Goal: Navigation & Orientation: Understand site structure

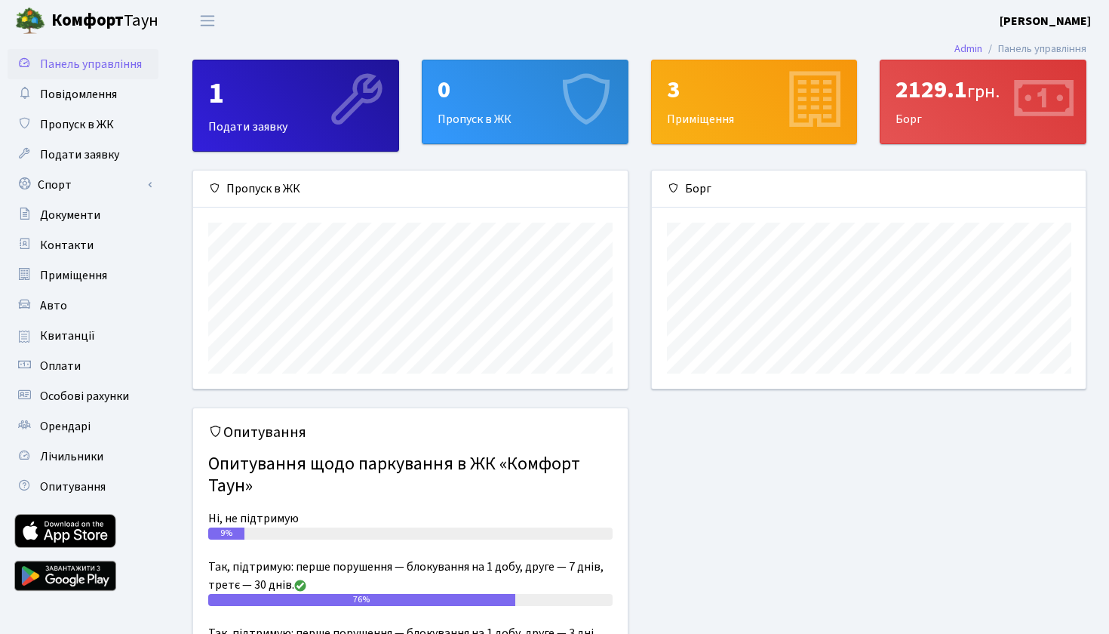
scroll to position [218, 434]
click at [63, 305] on span "Авто" at bounding box center [53, 305] width 27 height 17
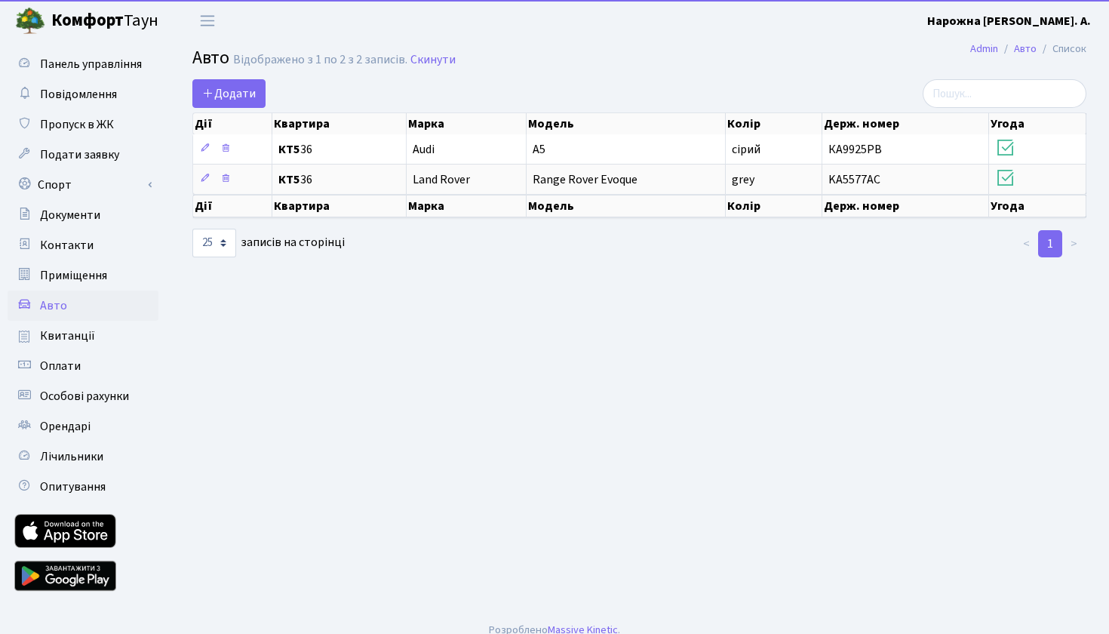
select select "25"
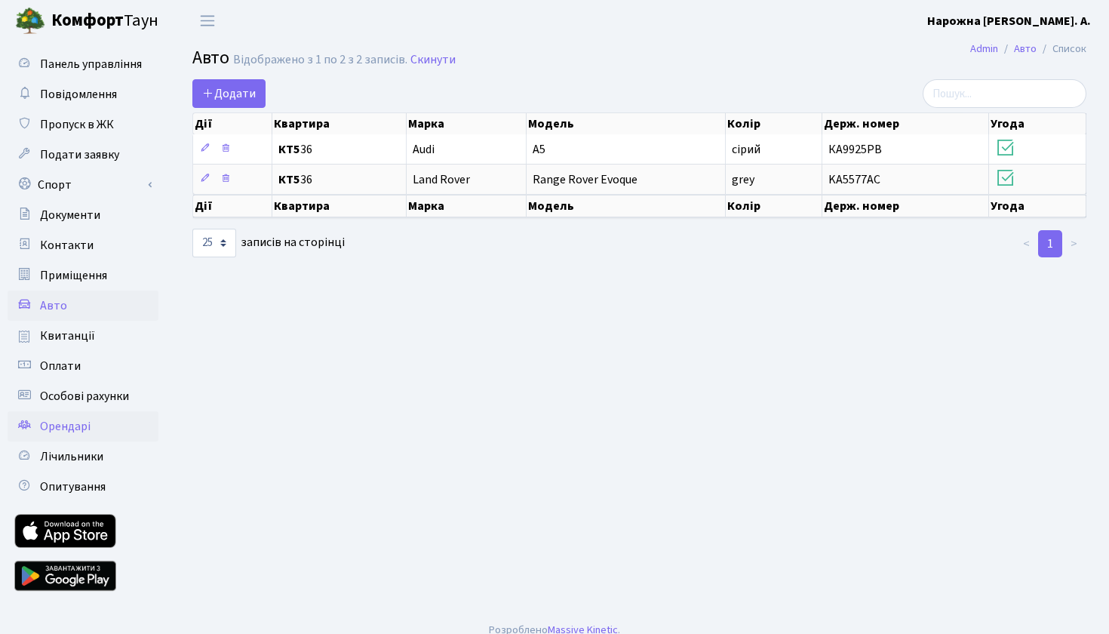
click at [63, 429] on span "Орендарі" at bounding box center [65, 426] width 51 height 17
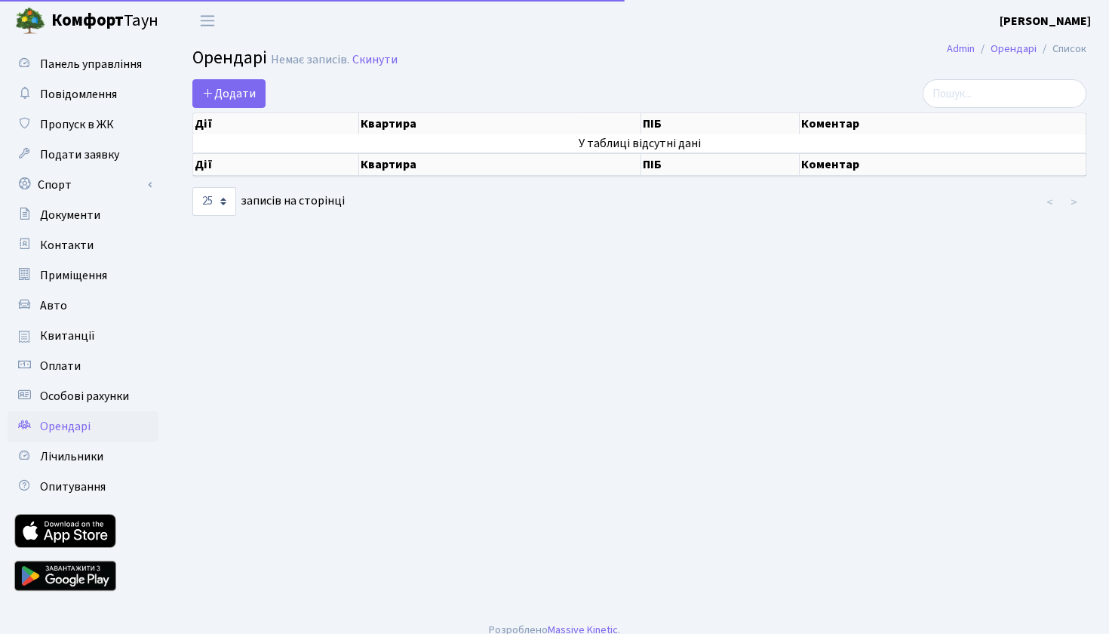
select select "25"
click at [54, 279] on span "Приміщення" at bounding box center [73, 275] width 67 height 17
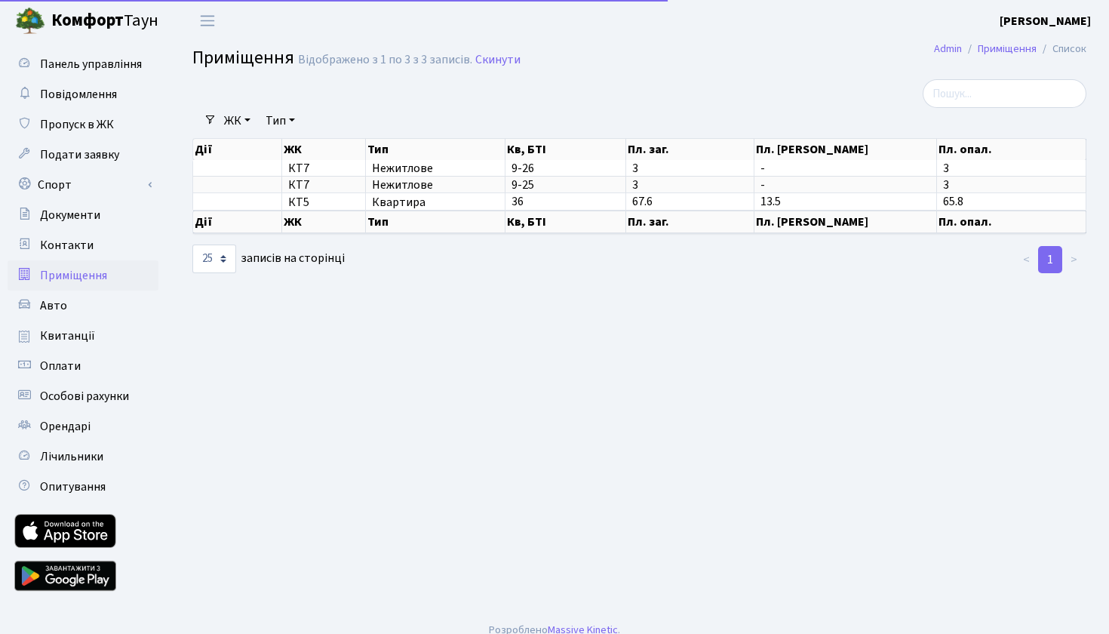
select select "25"
click at [87, 219] on span "Документи" at bounding box center [70, 215] width 60 height 17
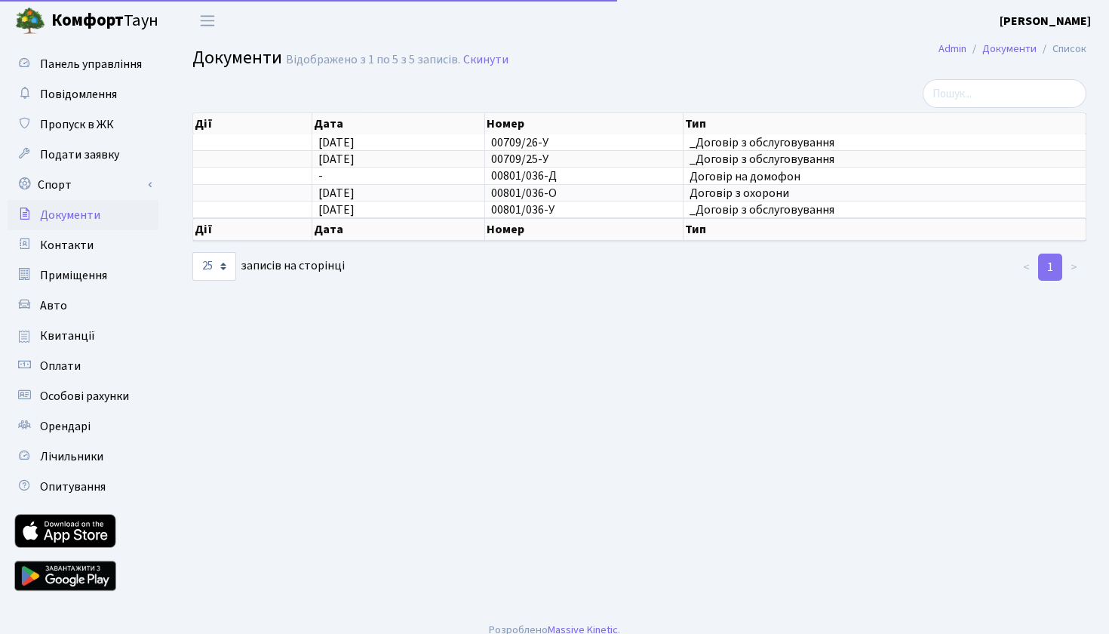
select select "25"
click at [88, 185] on link "Спорт" at bounding box center [83, 185] width 151 height 30
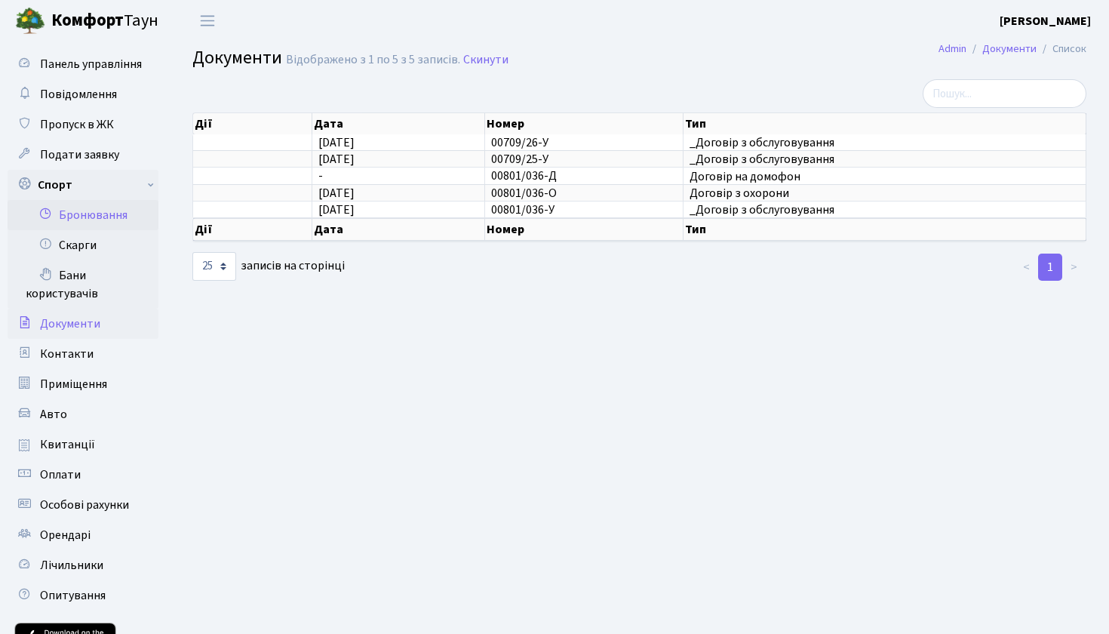
click at [73, 220] on link "Бронювання" at bounding box center [83, 215] width 151 height 30
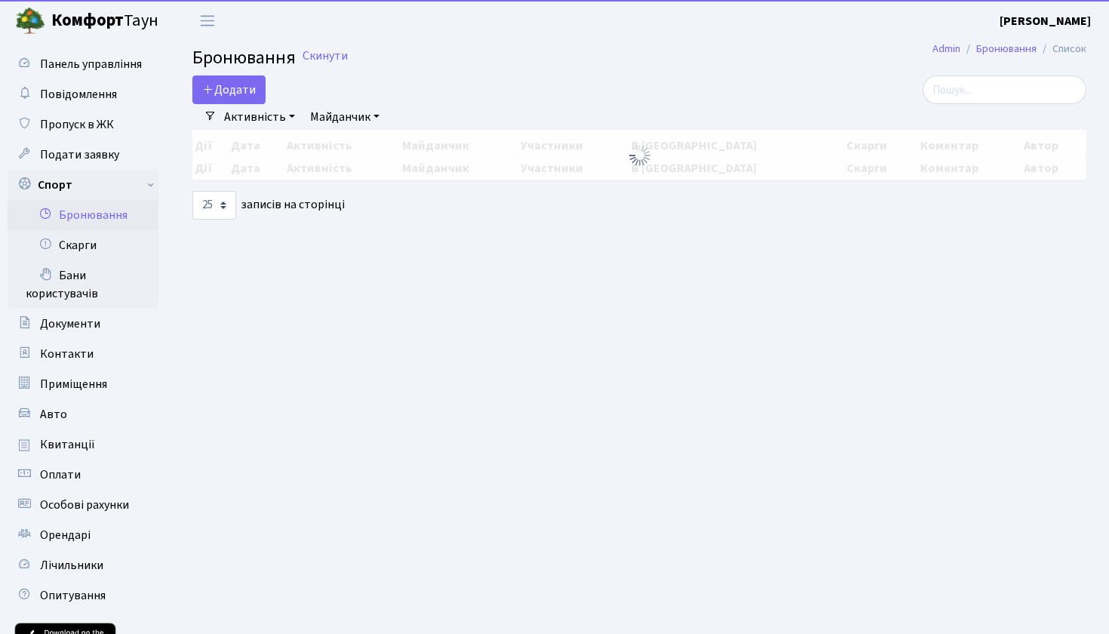
select select "25"
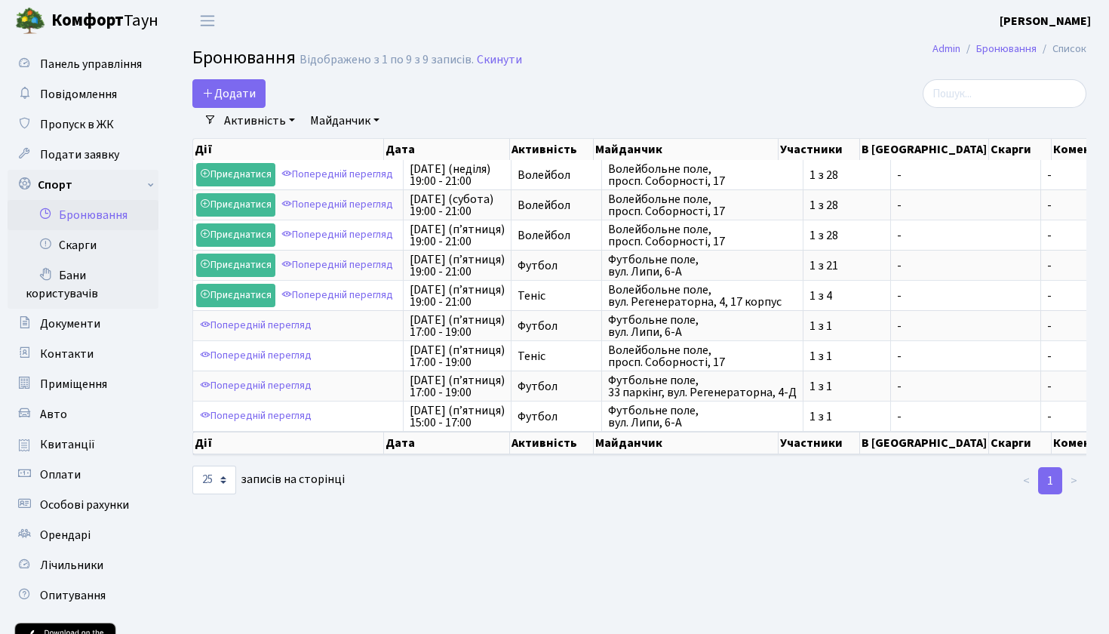
click at [372, 121] on link "Майданчик" at bounding box center [345, 121] width 82 height 26
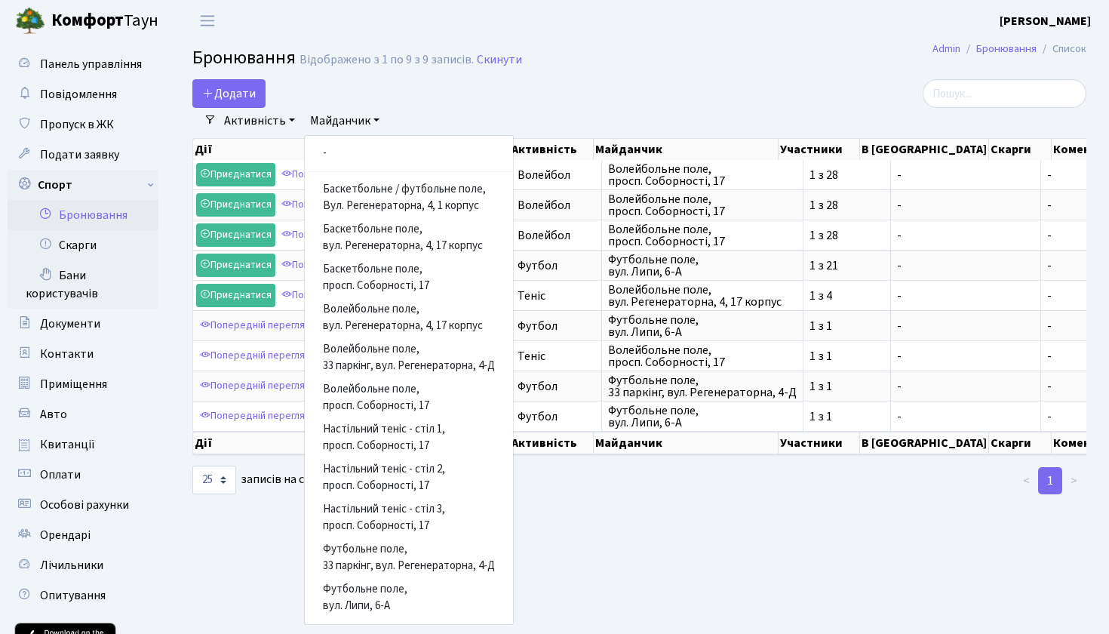
click at [372, 121] on link "Майданчик" at bounding box center [345, 121] width 82 height 26
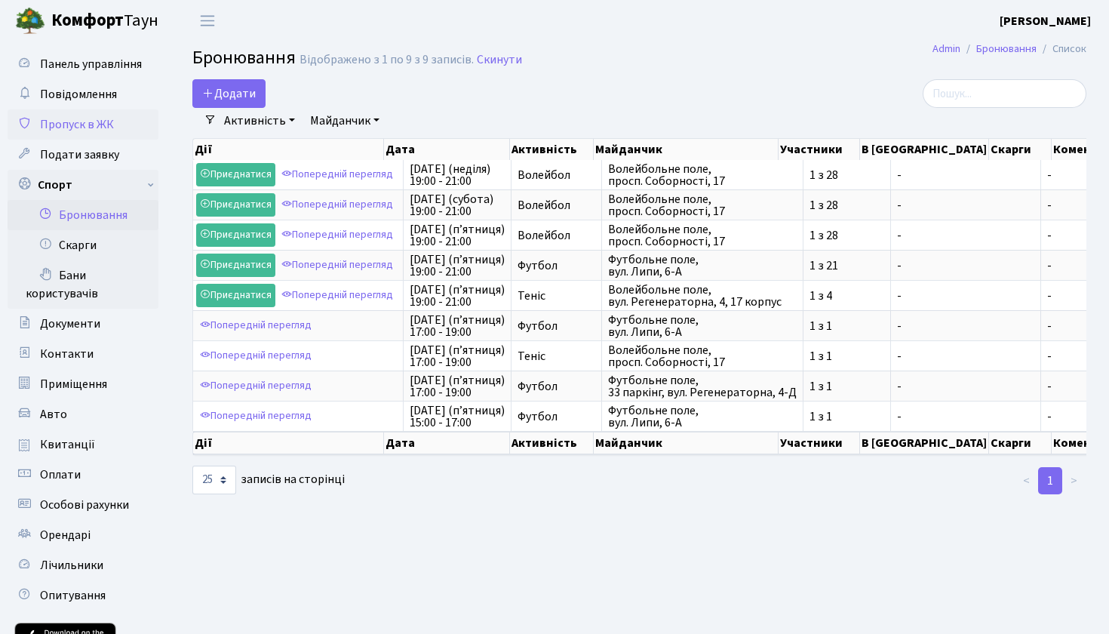
click at [118, 122] on link "Пропуск в ЖК" at bounding box center [83, 124] width 151 height 30
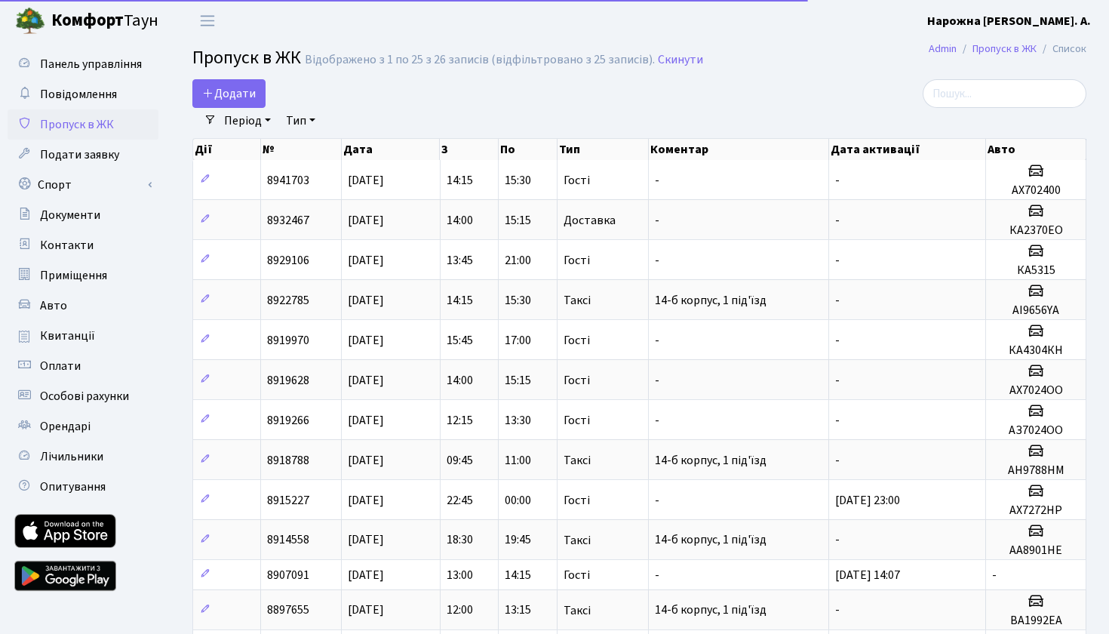
select select "25"
click at [96, 157] on span "Подати заявку" at bounding box center [79, 154] width 79 height 17
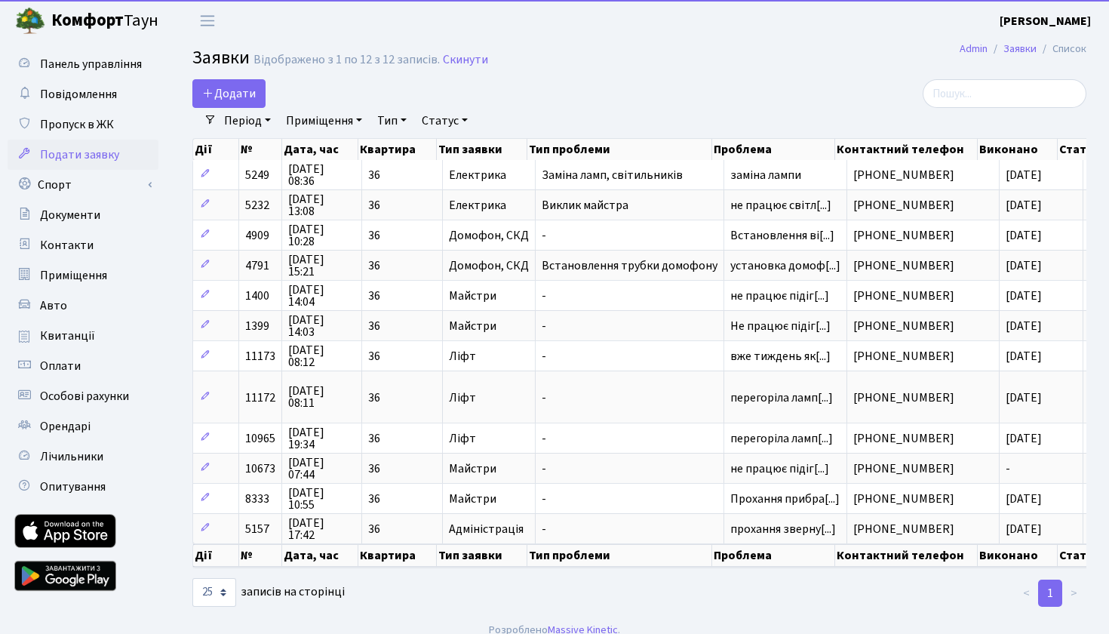
select select "25"
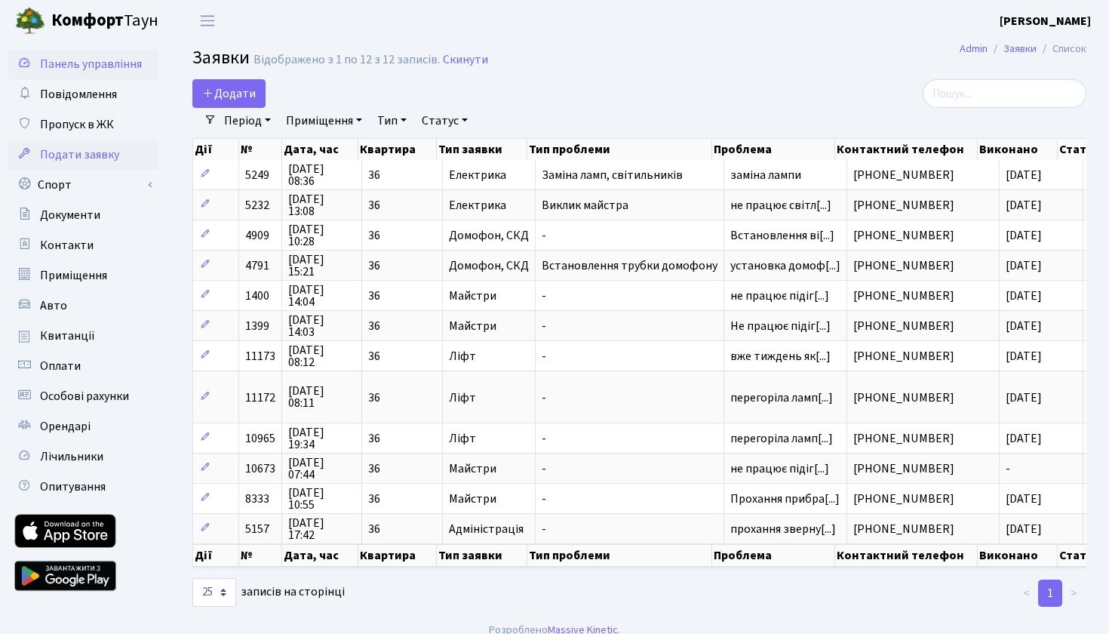
click at [109, 61] on span "Панель управління" at bounding box center [91, 64] width 102 height 17
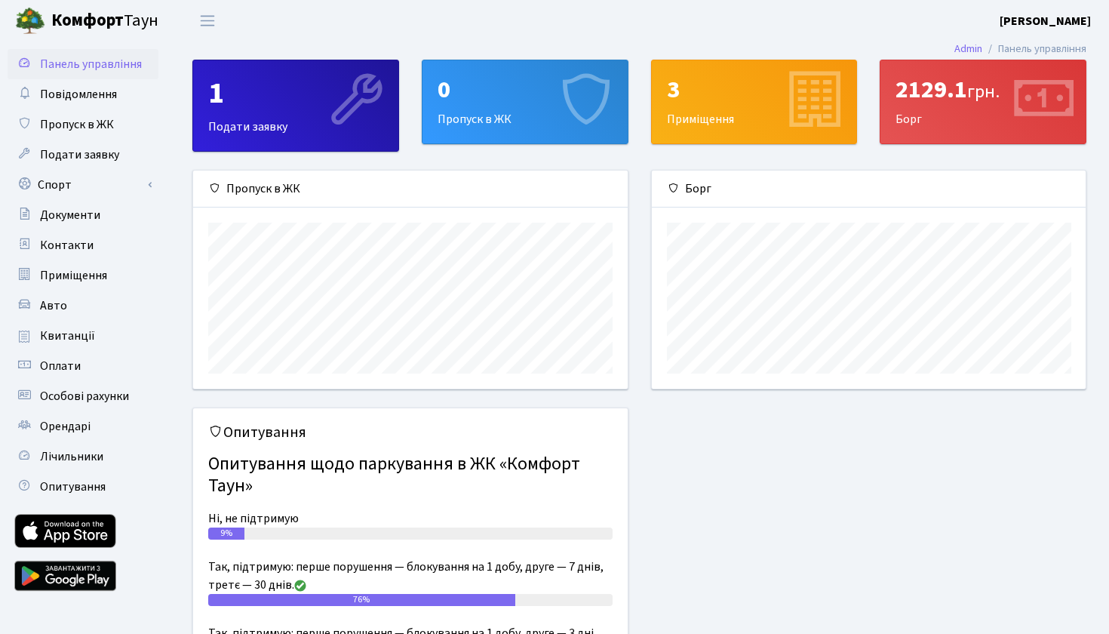
scroll to position [218, 434]
click at [967, 128] on div "2129.1 грн. Борг" at bounding box center [983, 101] width 205 height 83
click at [1058, 91] on icon at bounding box center [1043, 102] width 72 height 72
click at [973, 103] on span "грн." at bounding box center [984, 91] width 32 height 26
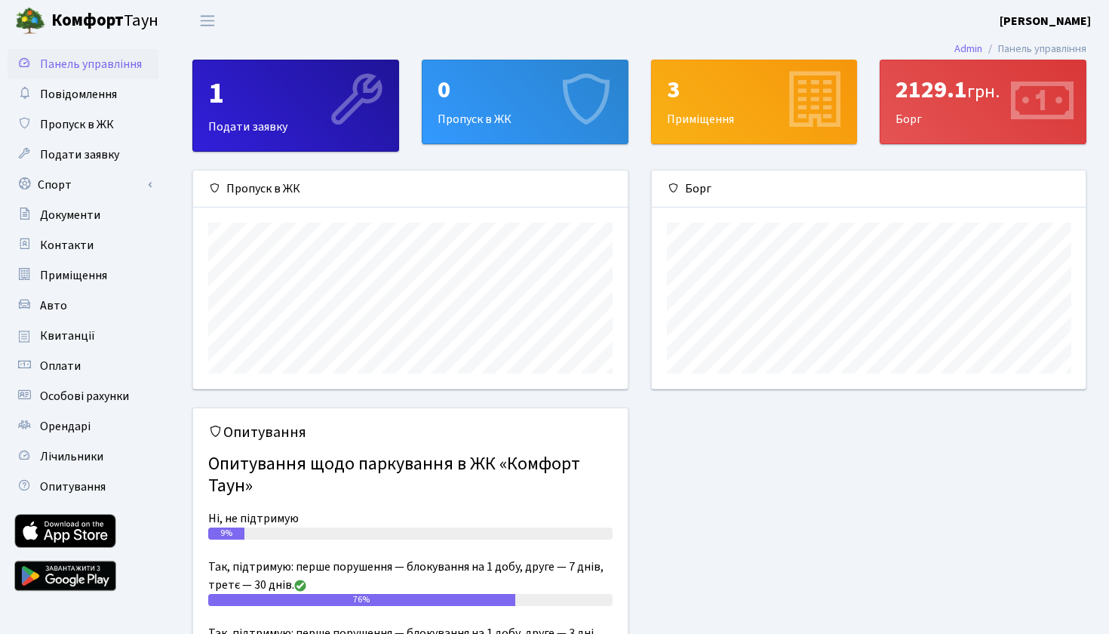
click at [973, 103] on span "грн." at bounding box center [984, 91] width 32 height 26
click at [1054, 98] on icon at bounding box center [1043, 102] width 72 height 72
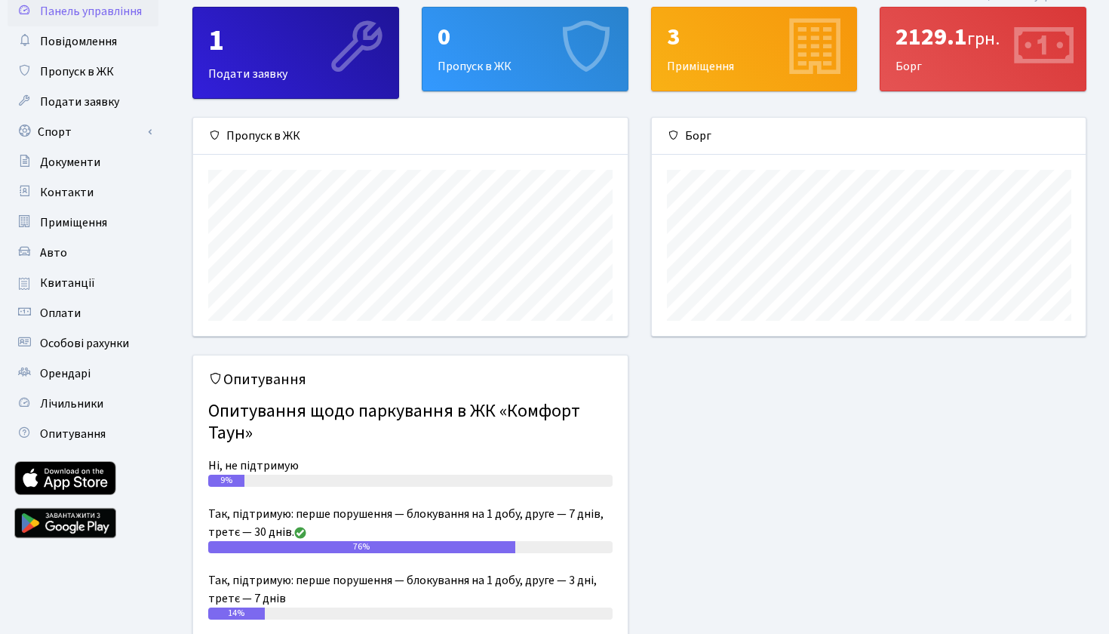
scroll to position [54, 0]
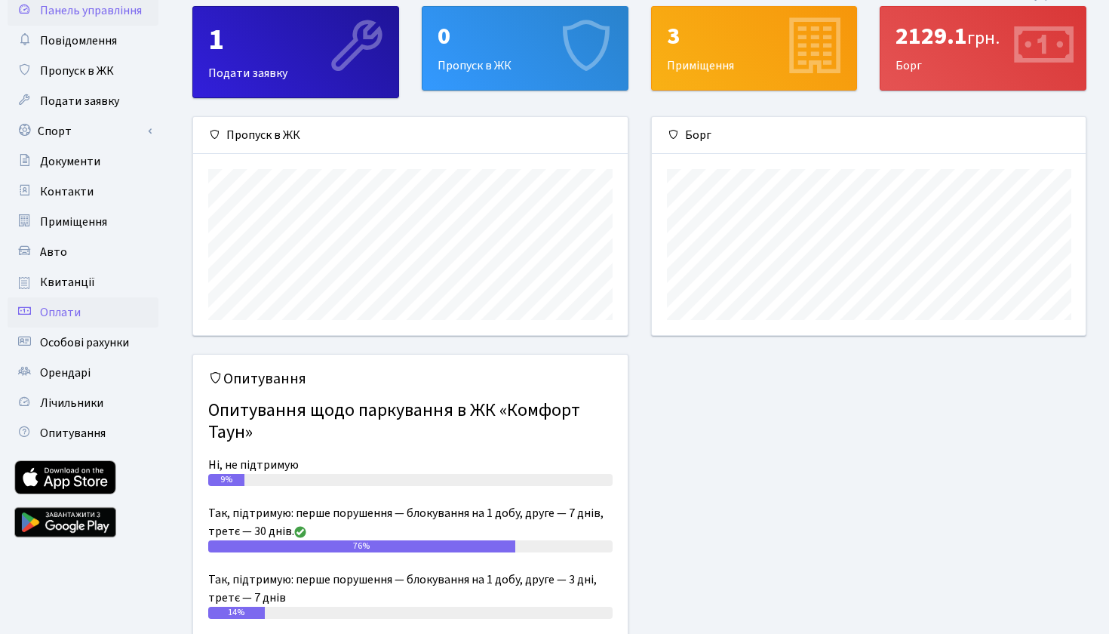
click at [85, 318] on link "Оплати" at bounding box center [83, 312] width 151 height 30
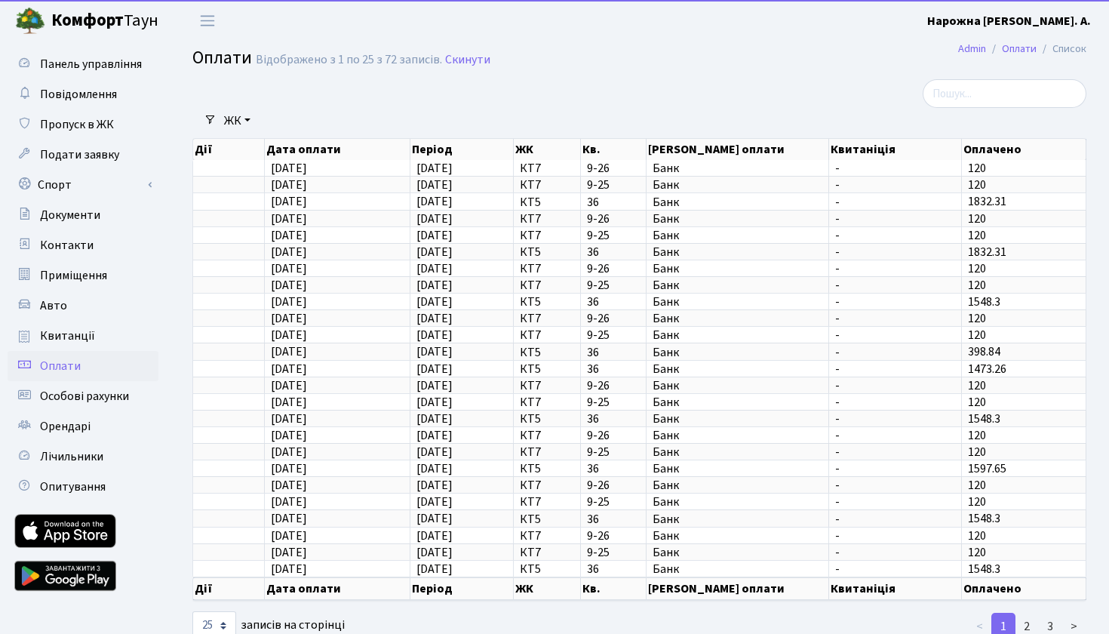
select select "25"
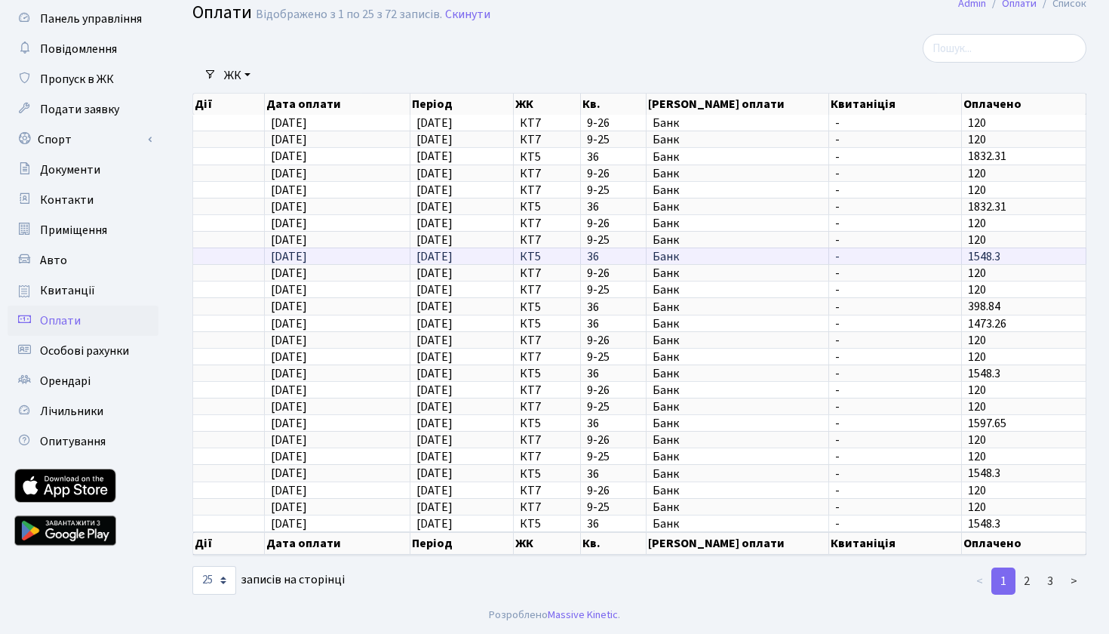
scroll to position [45, 0]
click at [109, 349] on span "Особові рахунки" at bounding box center [84, 351] width 89 height 17
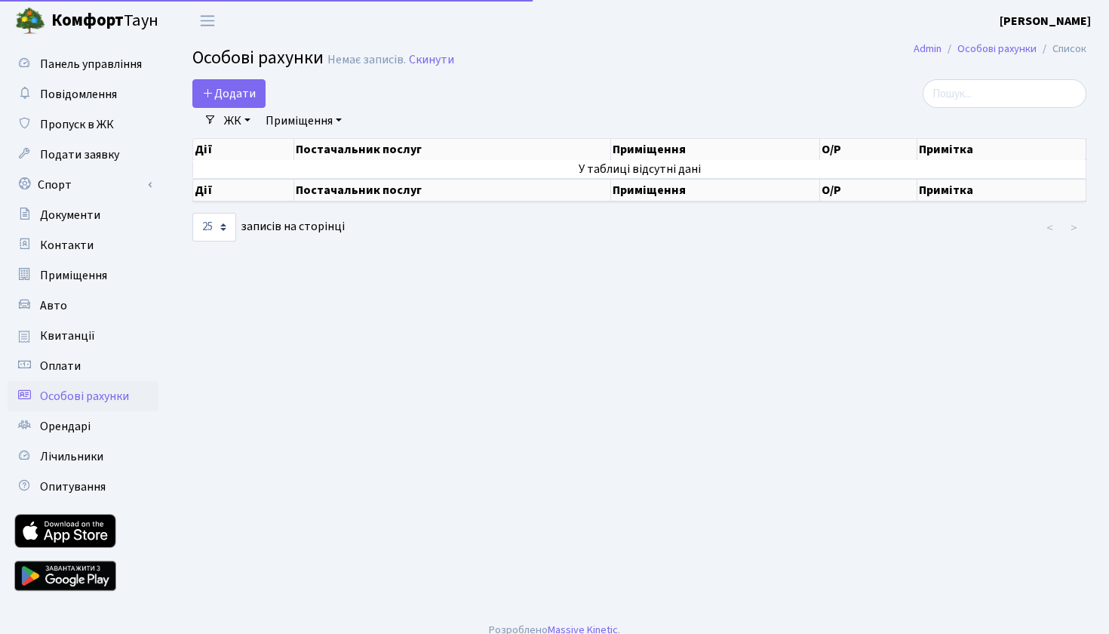
select select "25"
click at [72, 392] on span "Особові рахунки" at bounding box center [84, 396] width 89 height 17
select select "25"
click at [72, 365] on span "Оплати" at bounding box center [60, 366] width 41 height 17
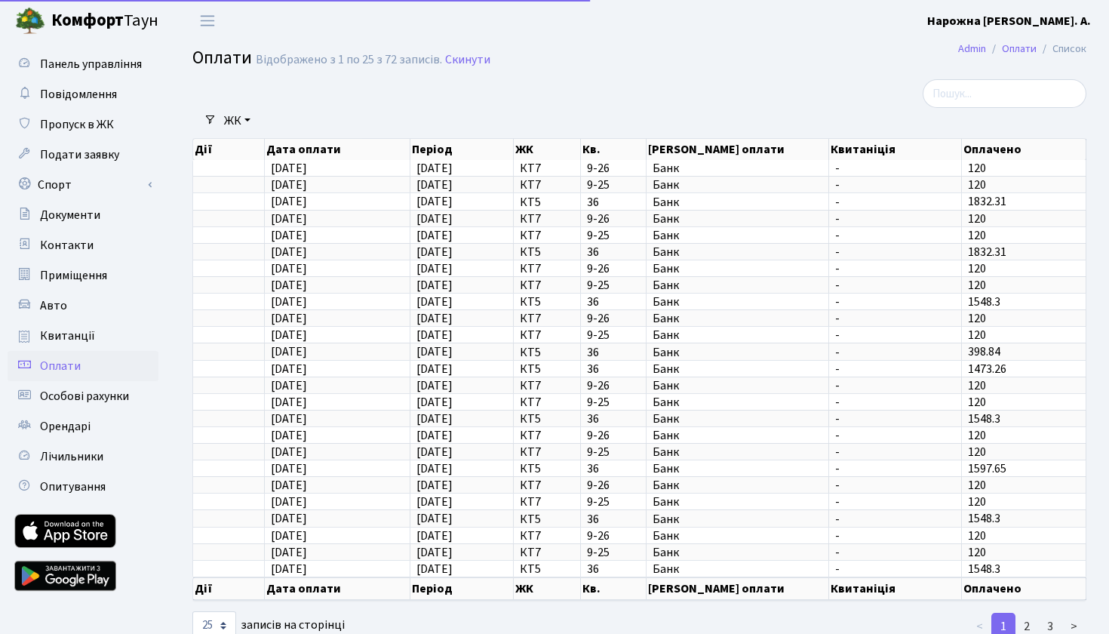
select select "25"
click at [103, 65] on span "Панель управління" at bounding box center [91, 64] width 102 height 17
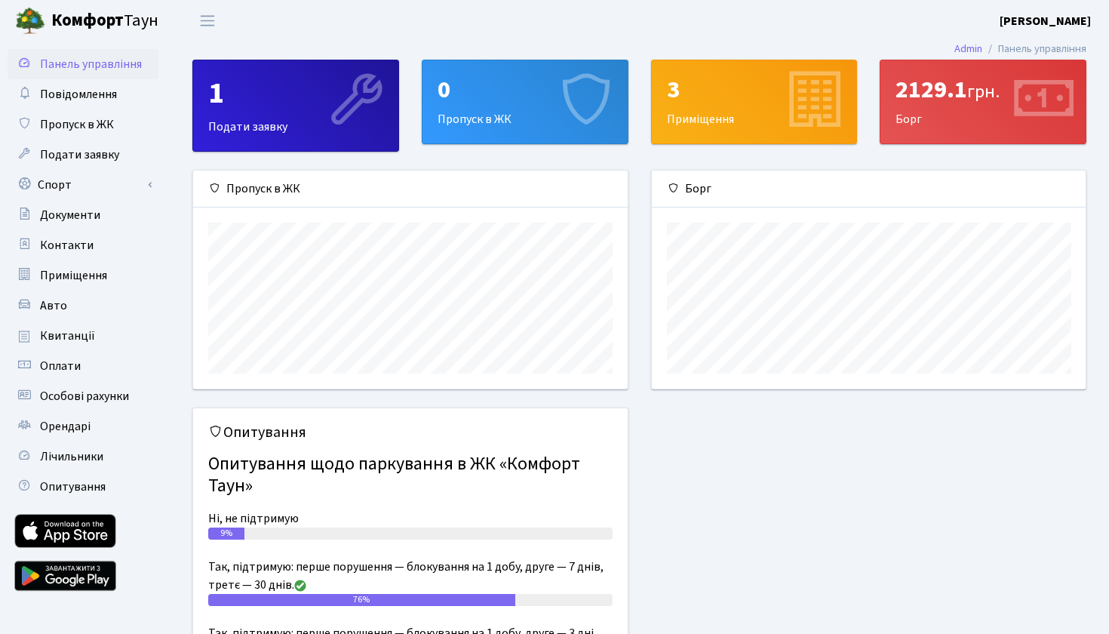
scroll to position [218, 434]
click at [78, 338] on span "Квитанції" at bounding box center [67, 336] width 55 height 17
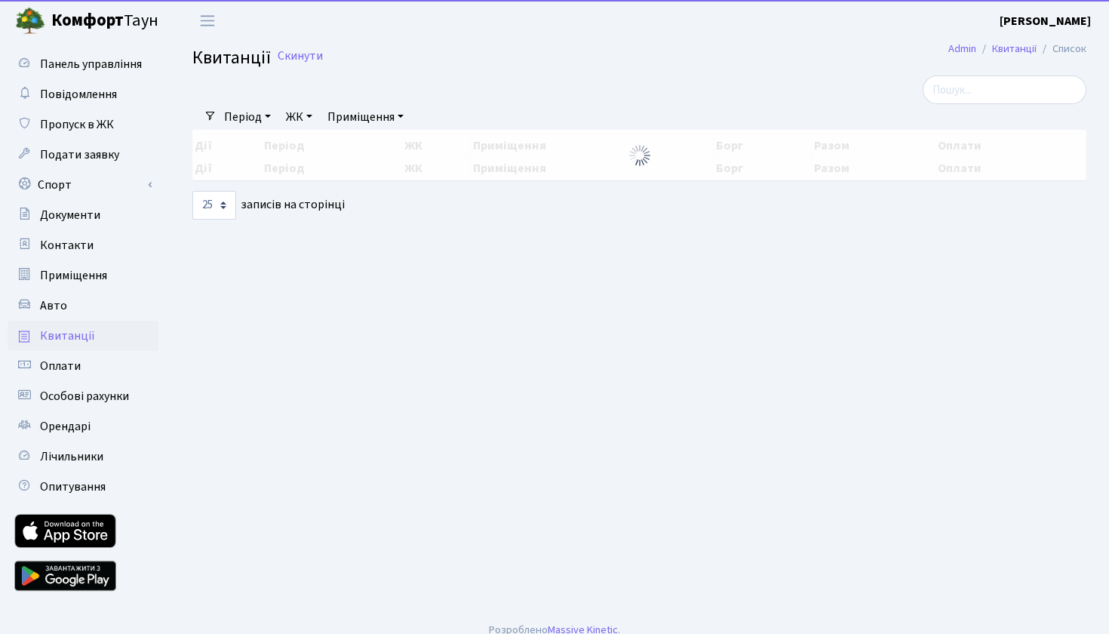
select select "25"
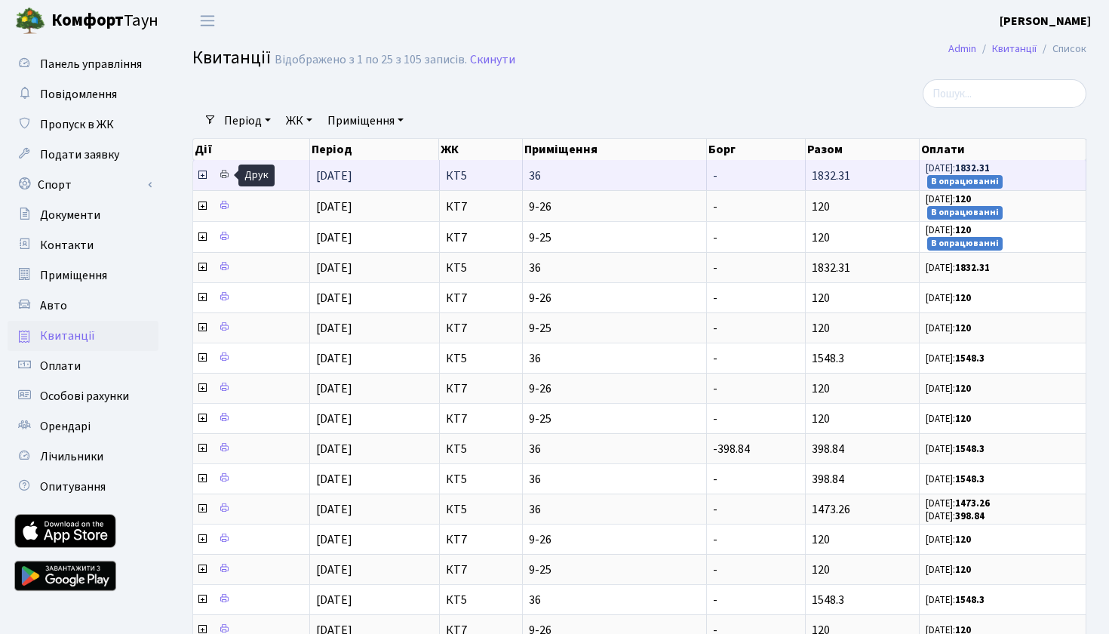
click at [221, 176] on icon at bounding box center [224, 174] width 11 height 11
click at [202, 175] on icon at bounding box center [202, 175] width 12 height 12
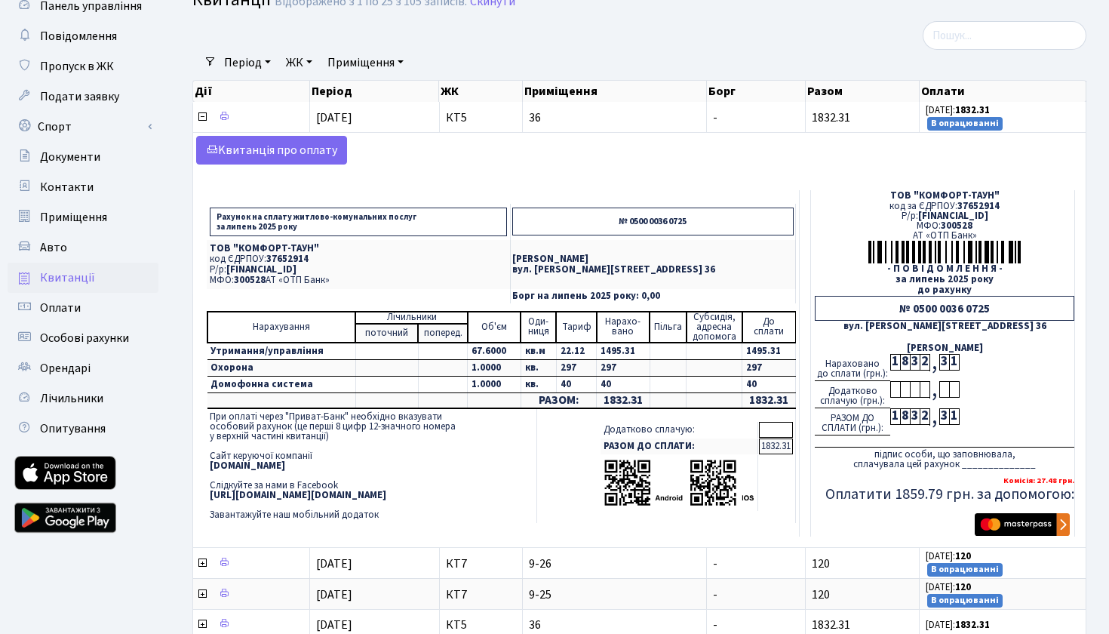
scroll to position [56, 0]
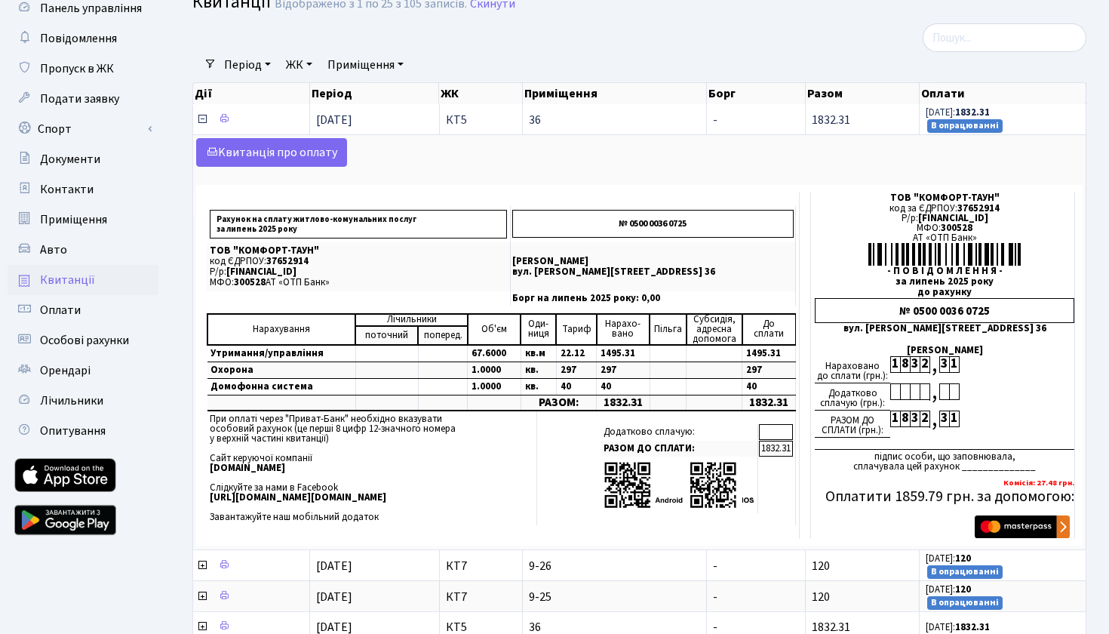
click at [204, 122] on icon at bounding box center [202, 119] width 12 height 12
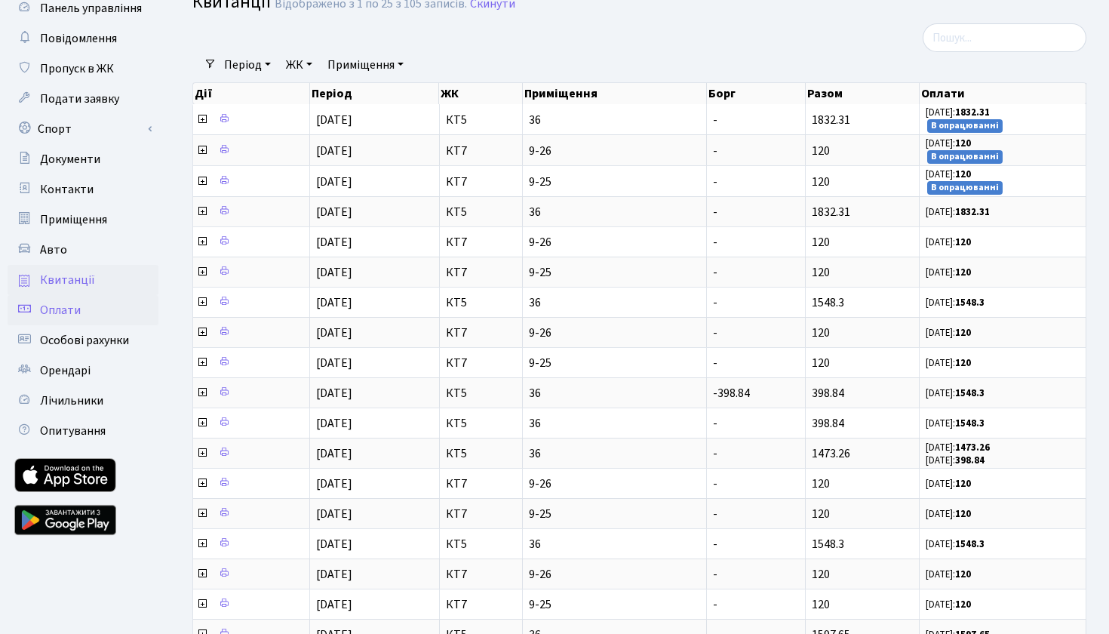
click at [75, 306] on span "Оплати" at bounding box center [60, 310] width 41 height 17
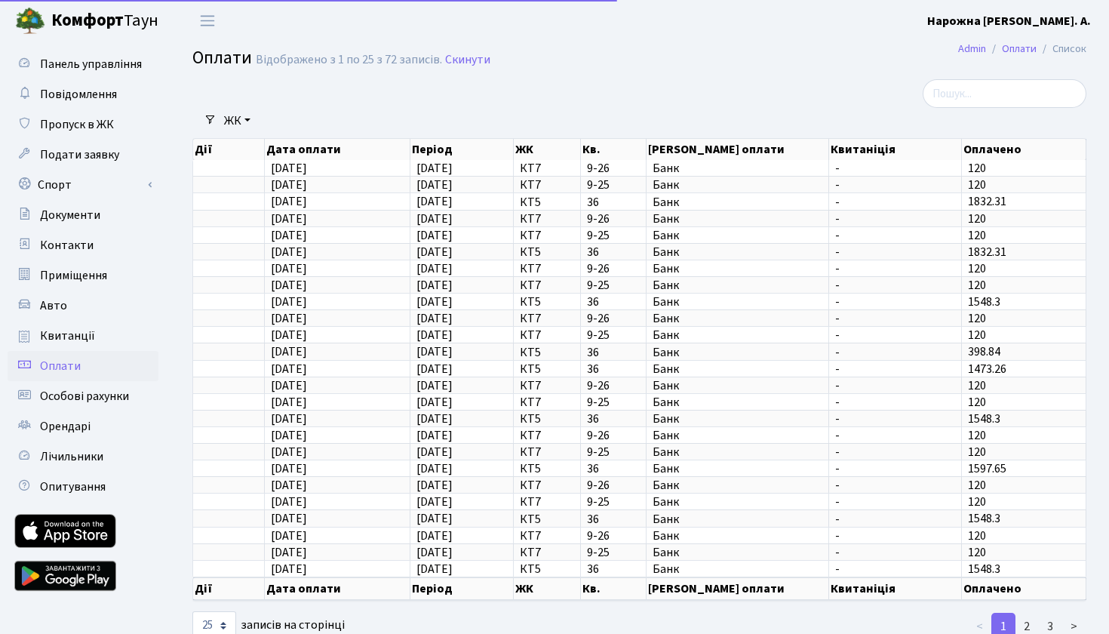
select select "25"
click at [70, 337] on span "Квитанції" at bounding box center [67, 336] width 55 height 17
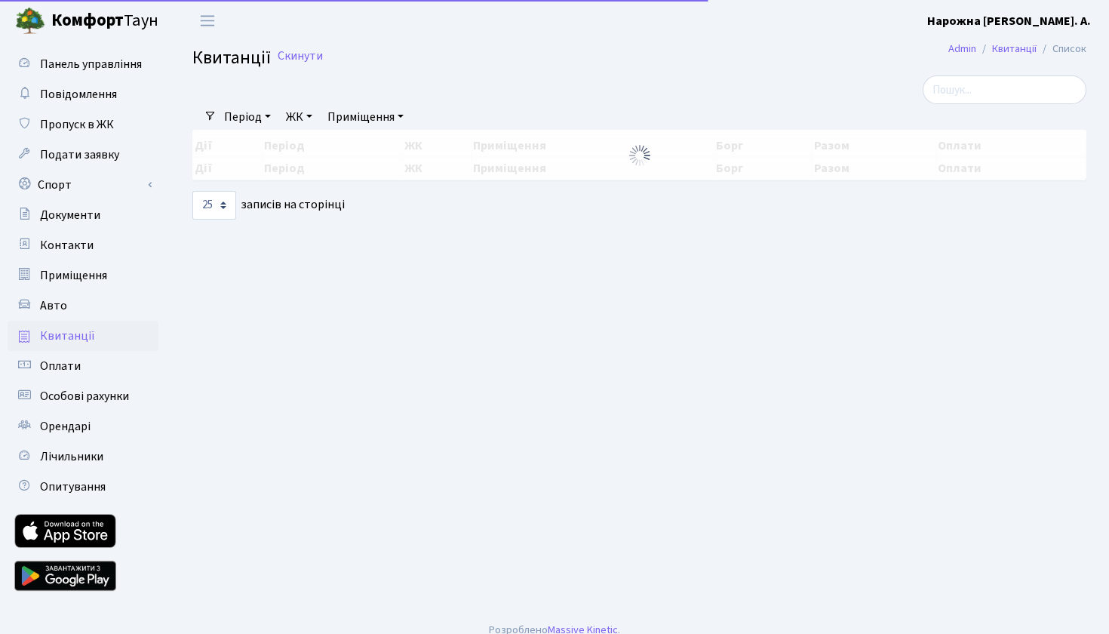
select select "25"
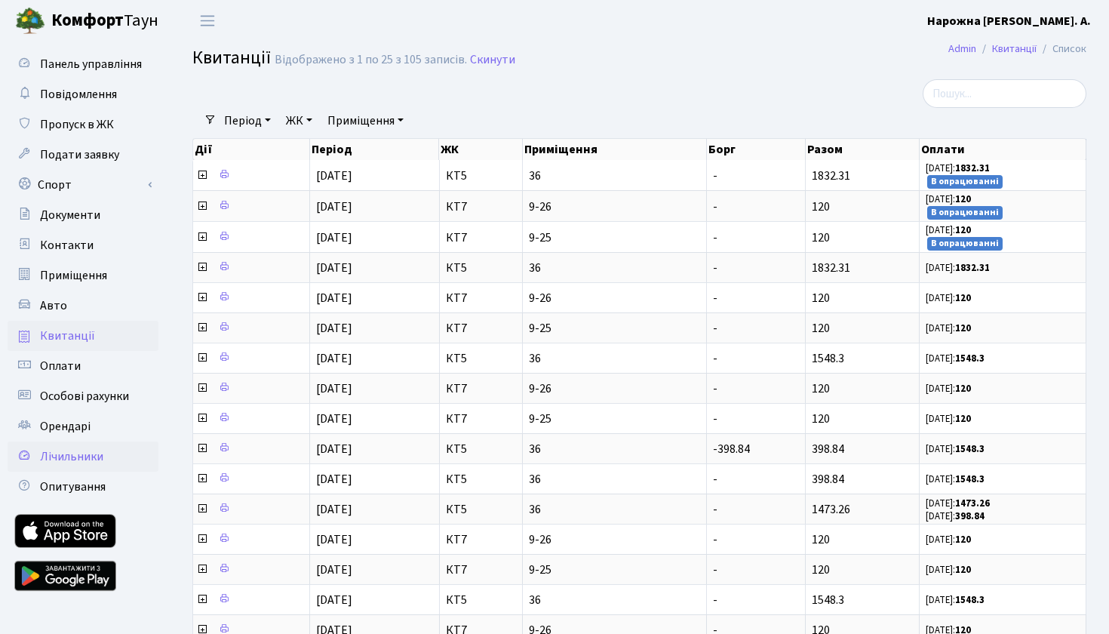
click at [51, 463] on span "Лічильники" at bounding box center [71, 456] width 63 height 17
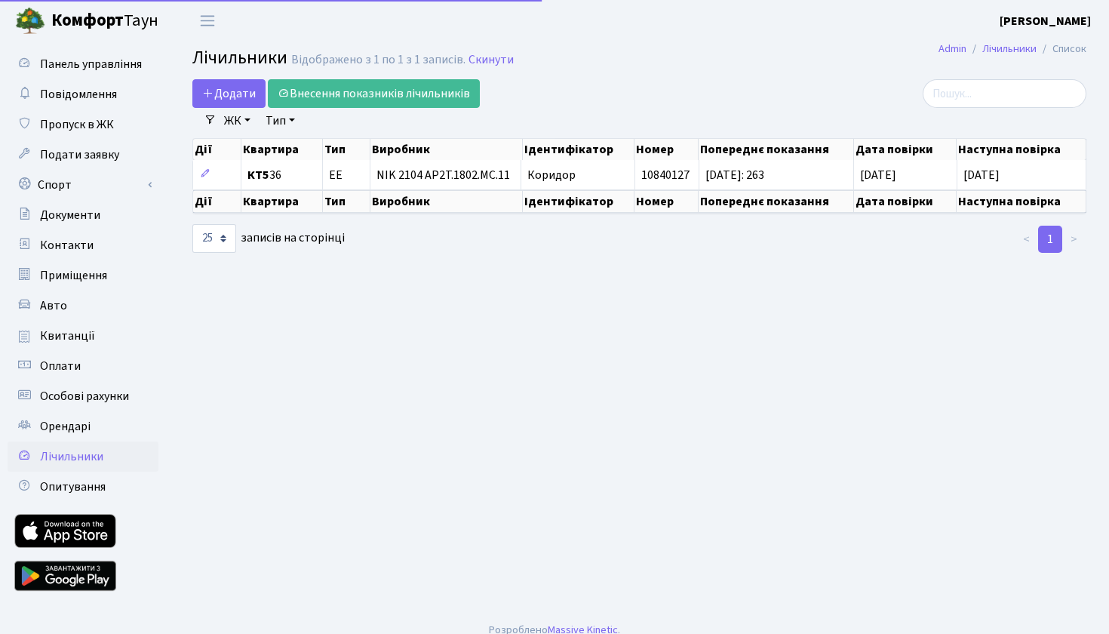
select select "25"
click at [75, 355] on link "Оплати" at bounding box center [83, 366] width 151 height 30
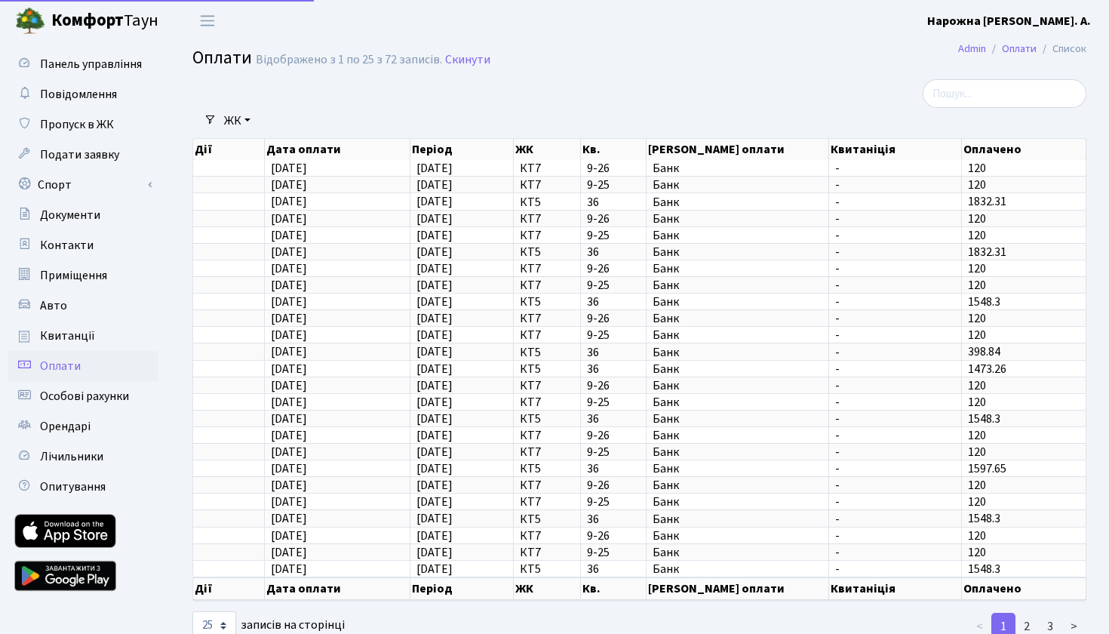
select select "25"
click at [103, 65] on span "Панель управління" at bounding box center [91, 64] width 102 height 17
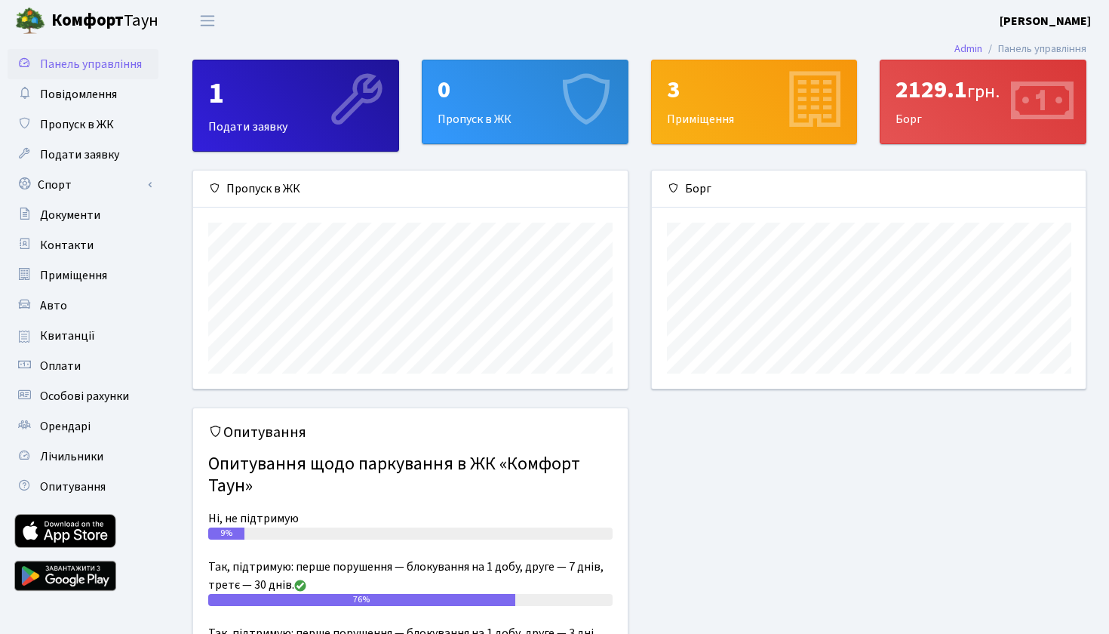
scroll to position [218, 434]
click at [1048, 103] on icon at bounding box center [1043, 102] width 72 height 72
click at [1028, 95] on icon at bounding box center [1043, 102] width 72 height 72
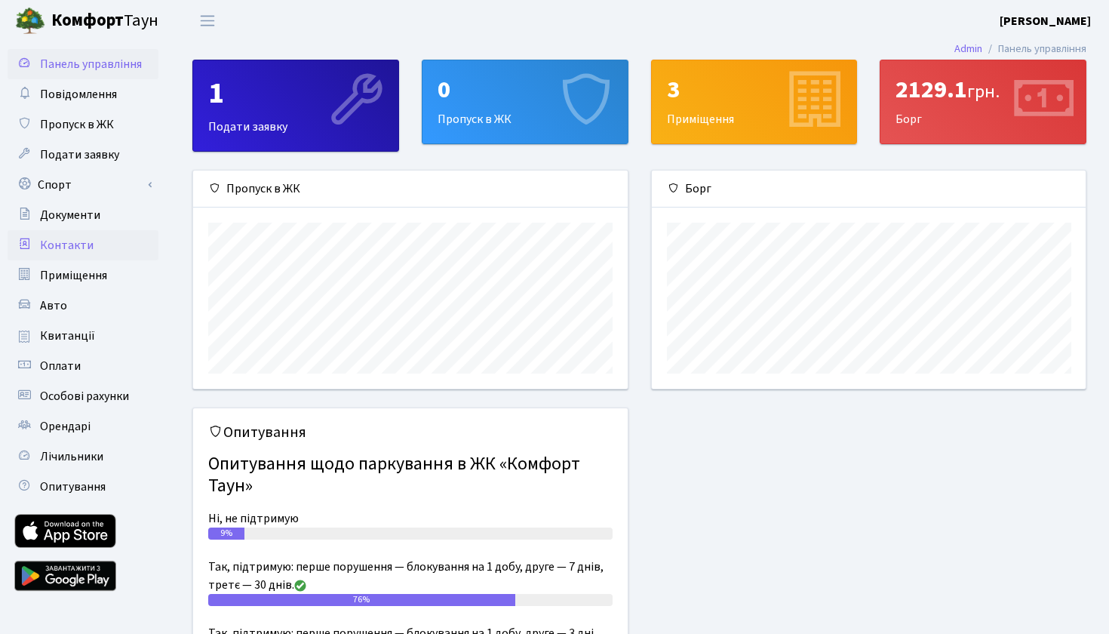
click at [85, 246] on span "Контакти" at bounding box center [67, 245] width 54 height 17
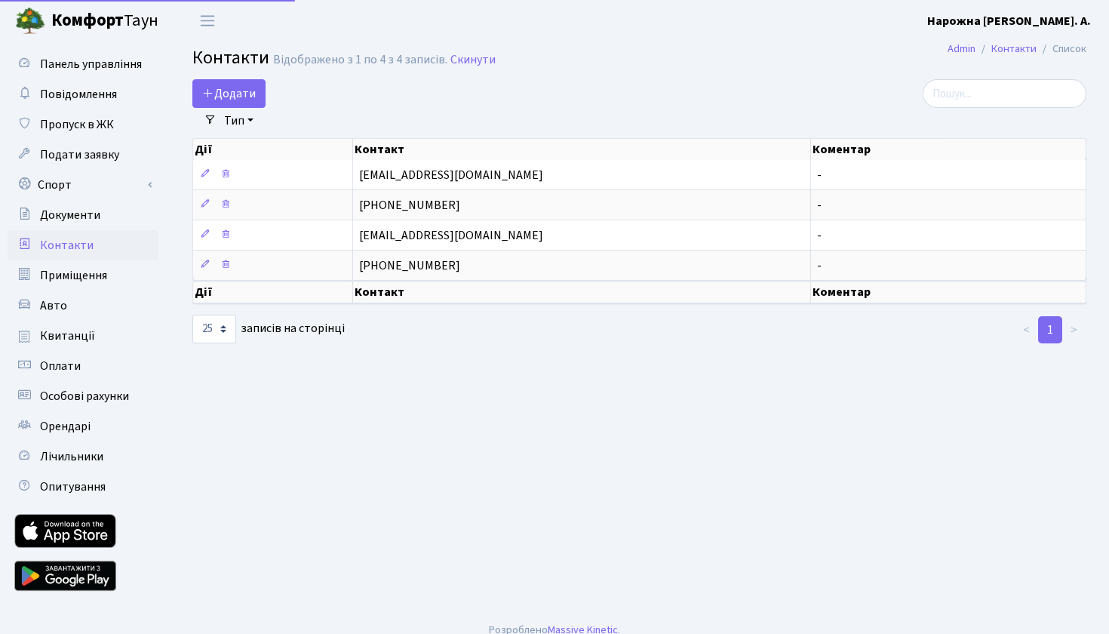
select select "25"
click at [58, 429] on span "Орендарі" at bounding box center [65, 426] width 51 height 17
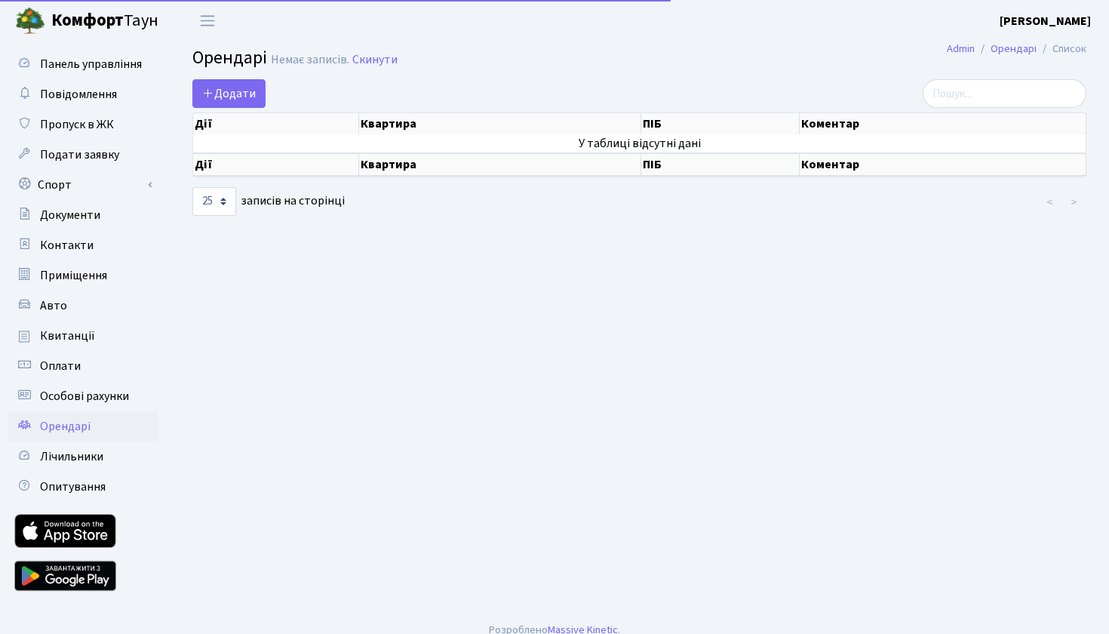
select select "25"
click at [41, 453] on span "Лічильники" at bounding box center [71, 456] width 63 height 17
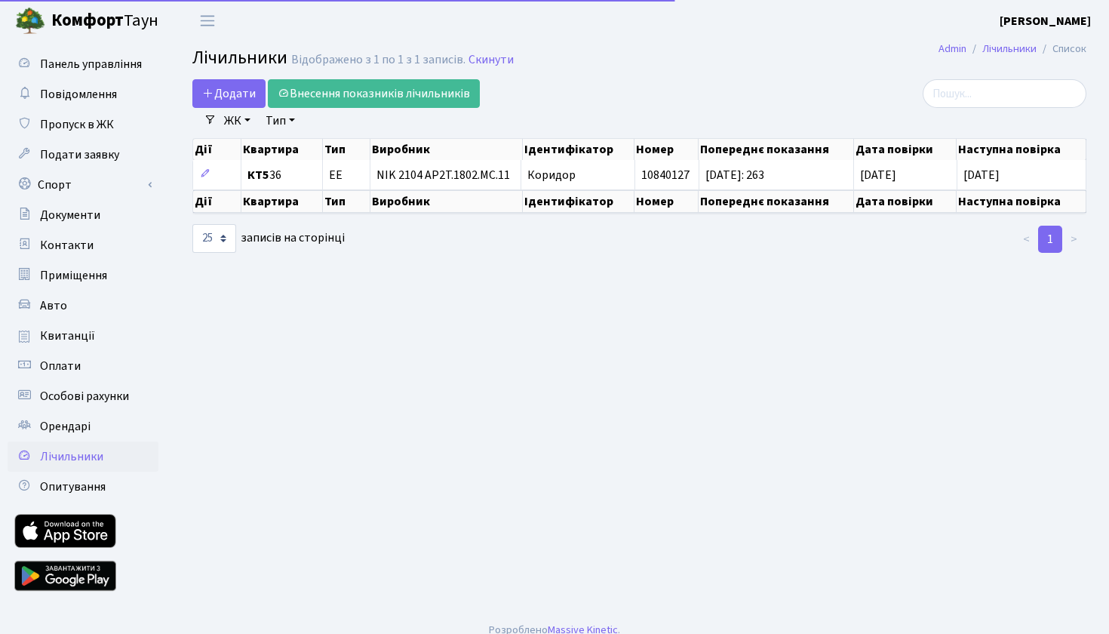
select select "25"
click at [79, 59] on span "Панель управління" at bounding box center [91, 64] width 102 height 17
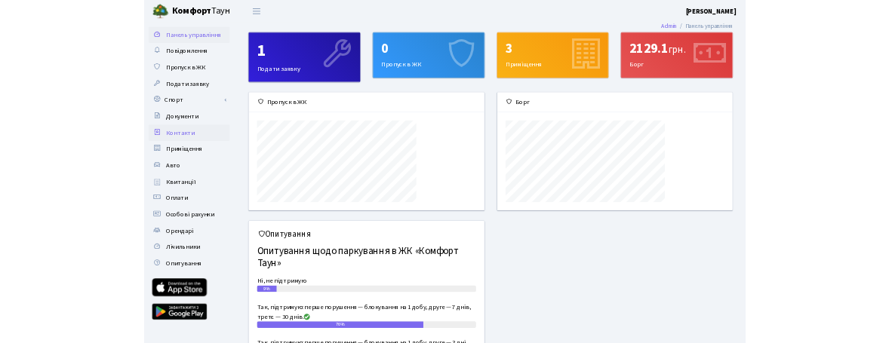
scroll to position [754533, 754426]
